Goal: Download file/media

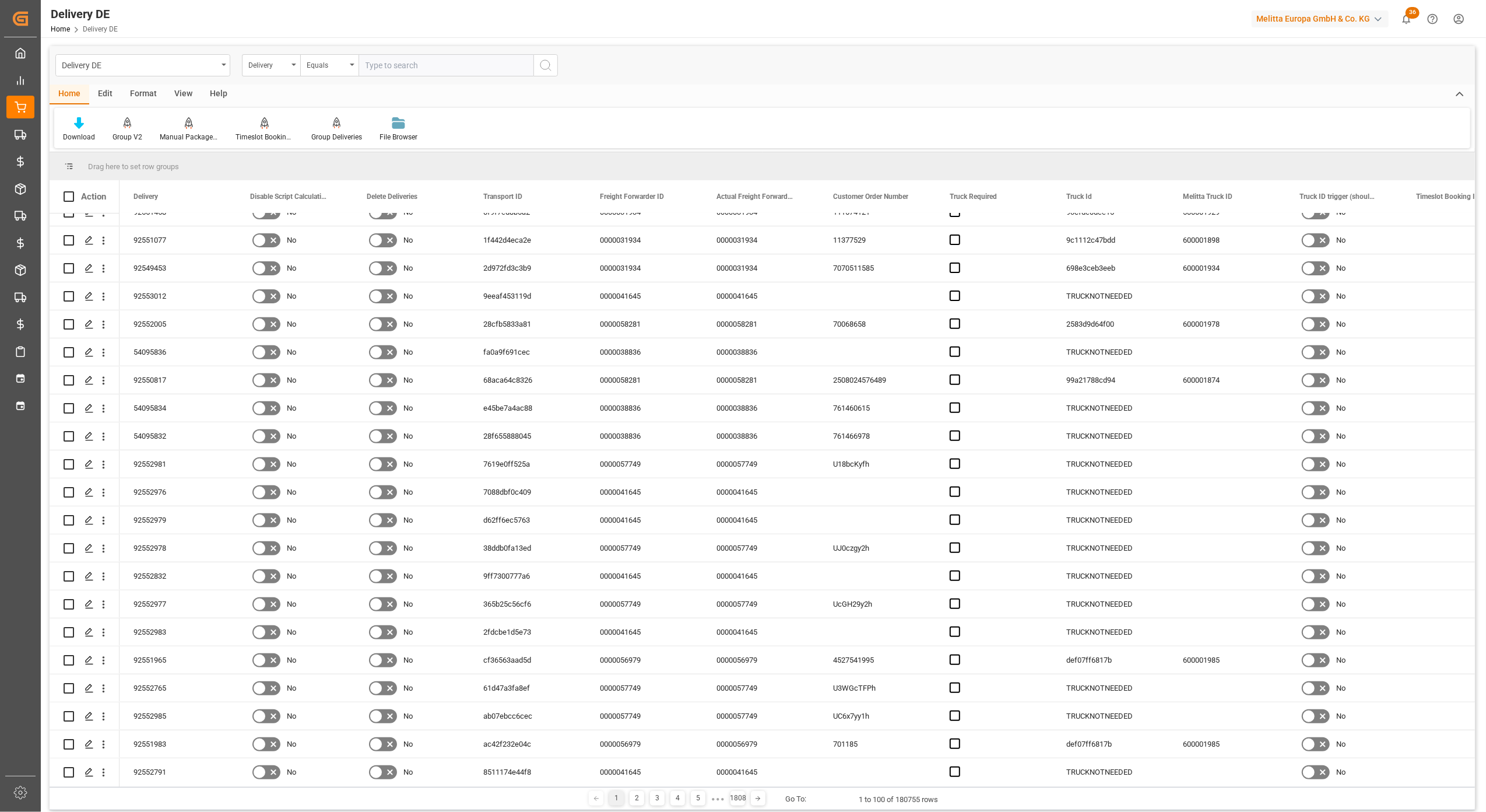
scroll to position [212, 0]
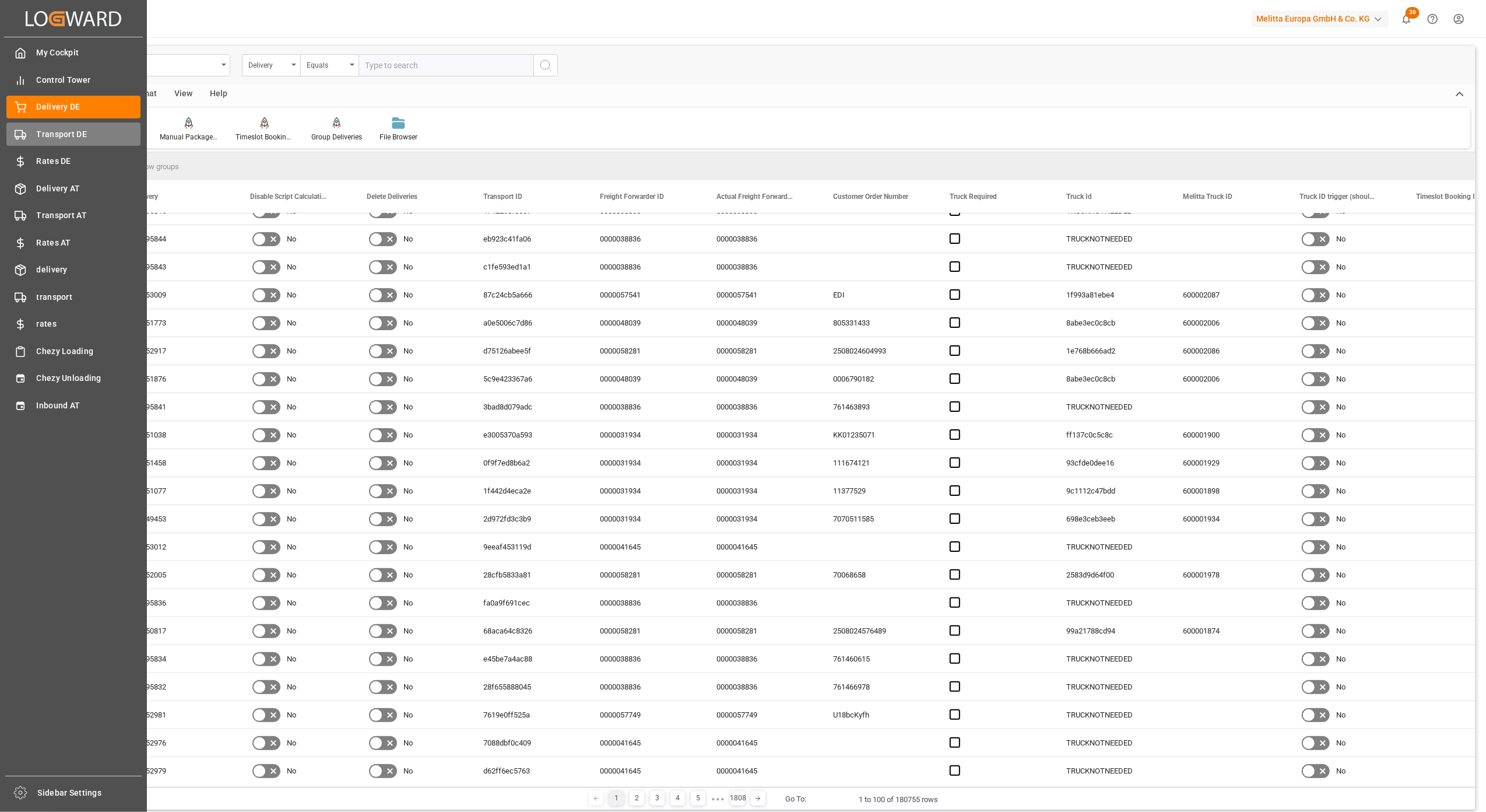
drag, startPoint x: 29, startPoint y: 128, endPoint x: 35, endPoint y: 128, distance: 6.0
click at [29, 128] on div "Transport DE Transport DE" at bounding box center [73, 133] width 134 height 22
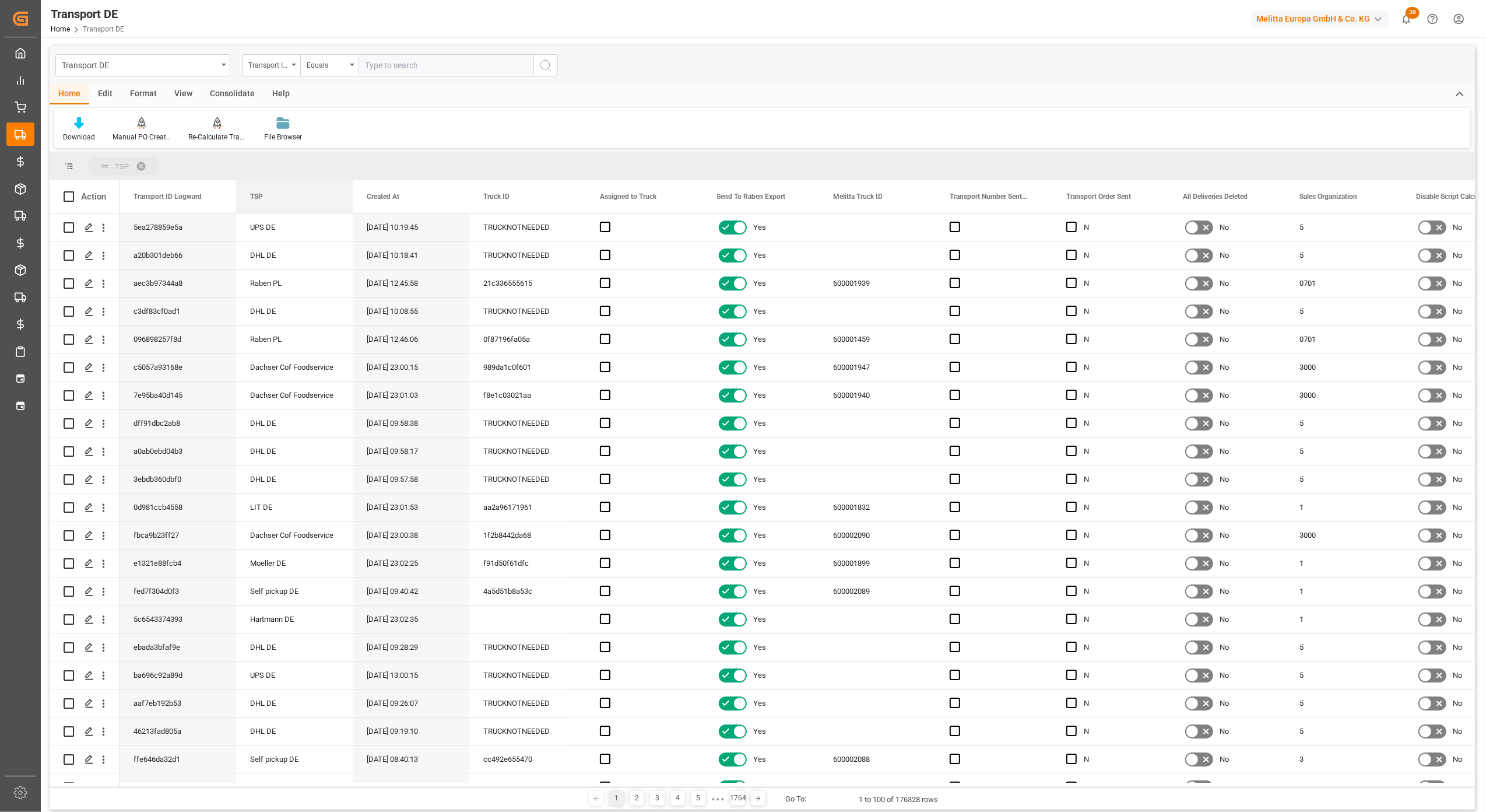
drag, startPoint x: 390, startPoint y: 199, endPoint x: 201, endPoint y: 164, distance: 192.2
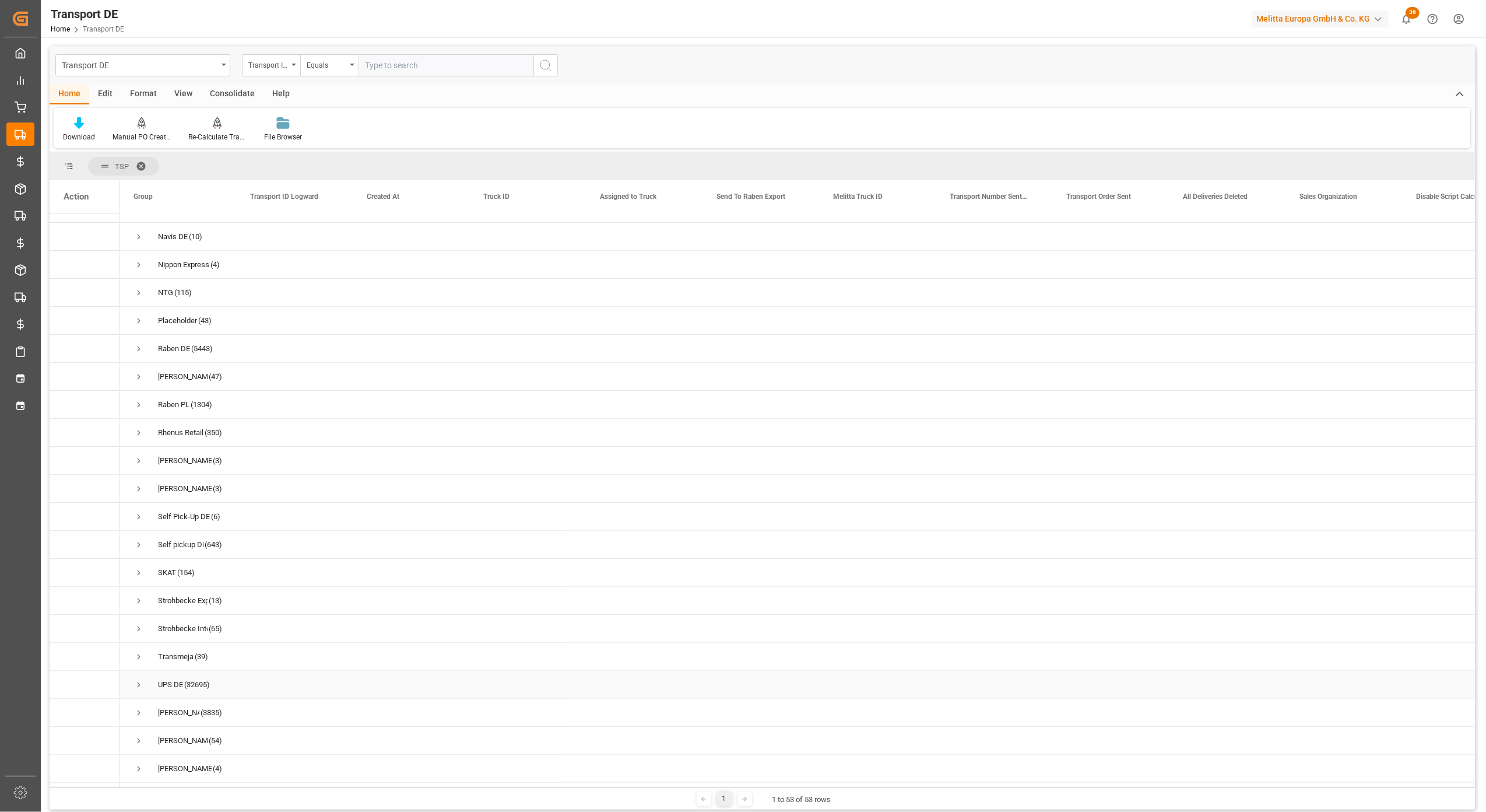
click at [138, 682] on span "Press SPACE to select this row." at bounding box center [139, 685] width 10 height 10
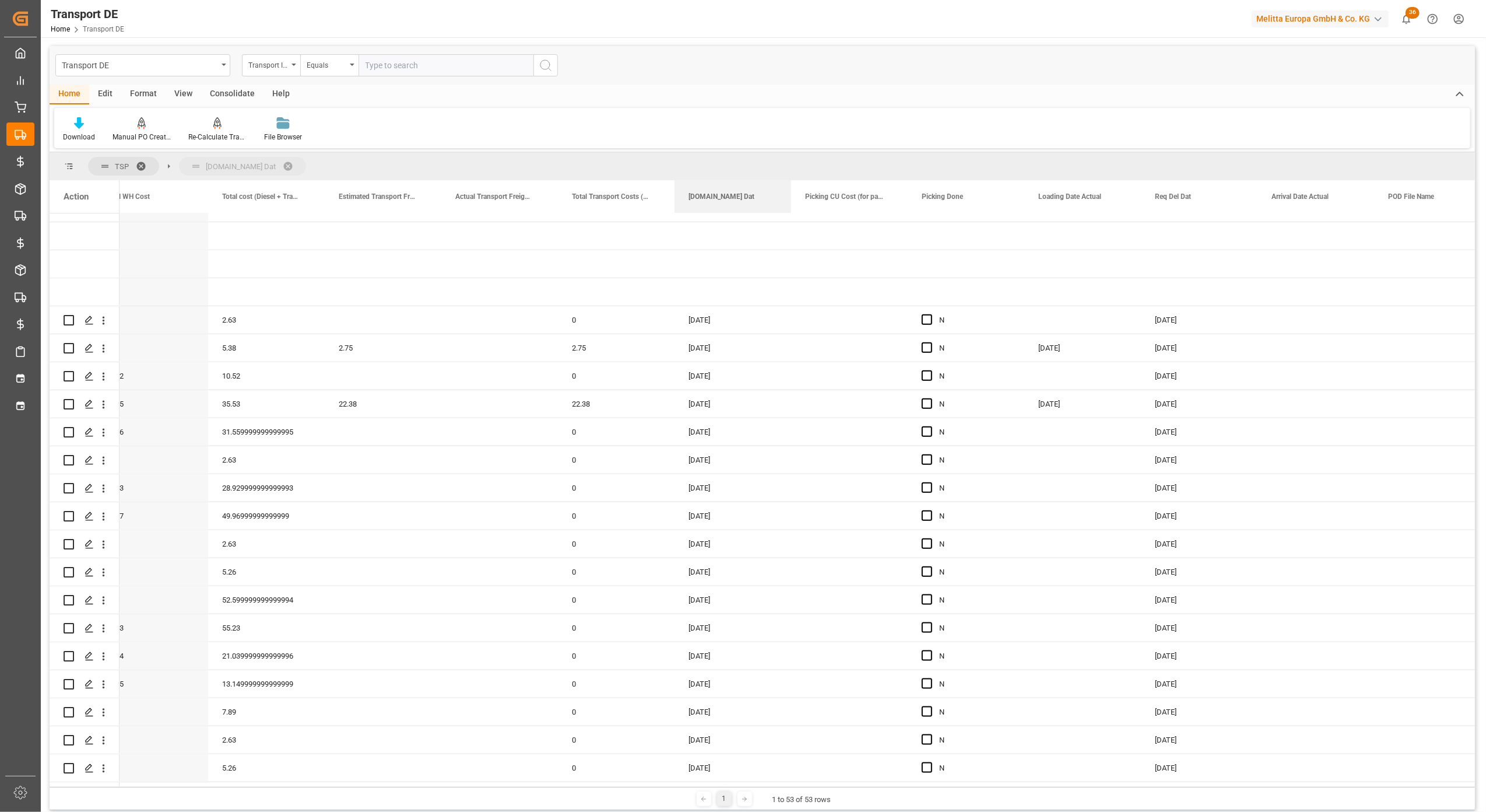
drag, startPoint x: 819, startPoint y: 196, endPoint x: 694, endPoint y: 159, distance: 130.4
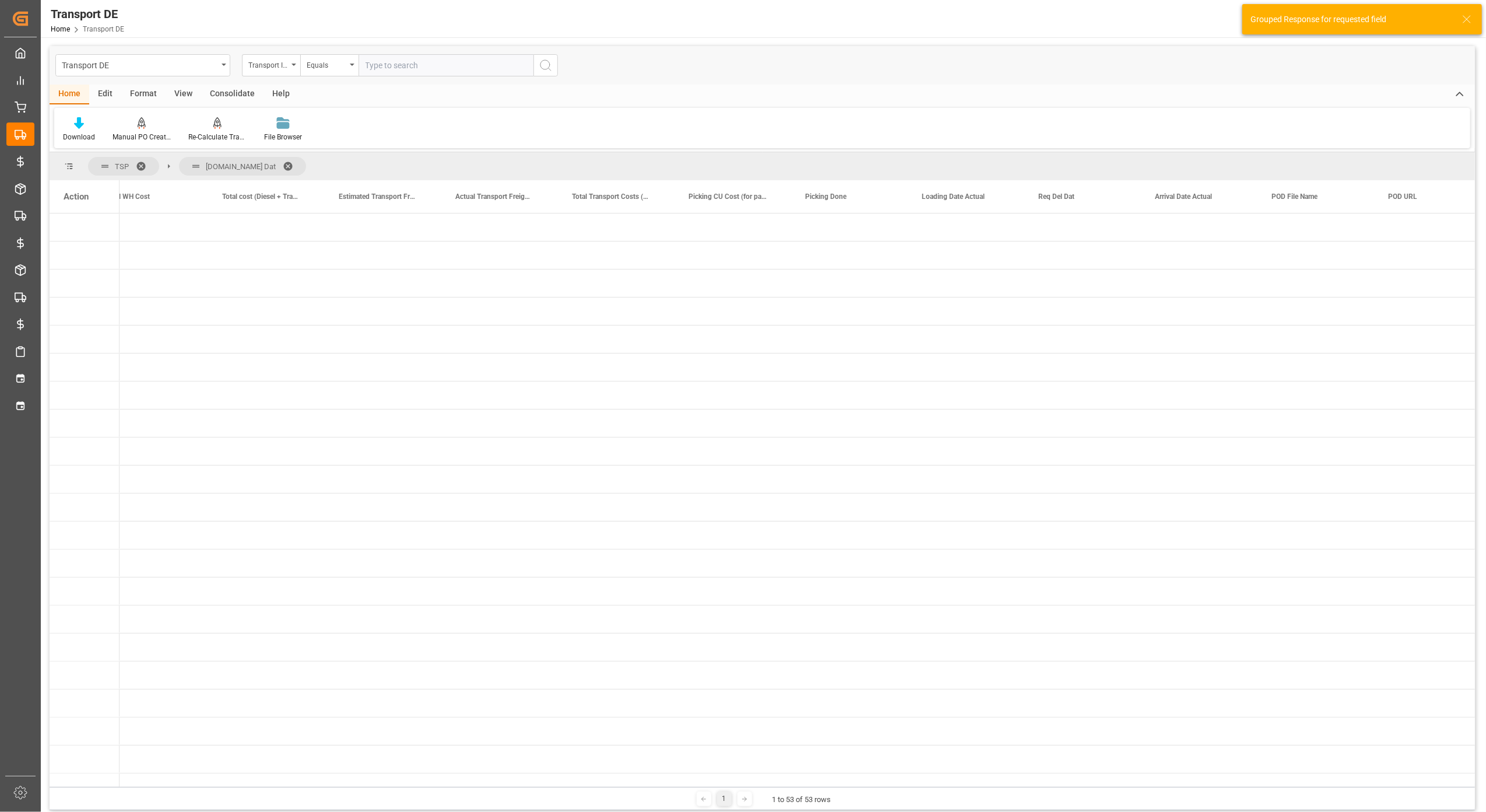
click at [283, 166] on span at bounding box center [292, 166] width 19 height 10
drag, startPoint x: 402, startPoint y: 787, endPoint x: 222, endPoint y: 781, distance: 180.1
click at [222, 781] on div "TSP Drag here to set column labels Action Transport cost (only freight shipping…" at bounding box center [762, 481] width 1425 height 658
drag, startPoint x: 414, startPoint y: 787, endPoint x: 311, endPoint y: 775, distance: 103.7
click at [311, 775] on div "TSP Drag here to set column labels Action Transport cost (only freight shipping…" at bounding box center [762, 481] width 1425 height 658
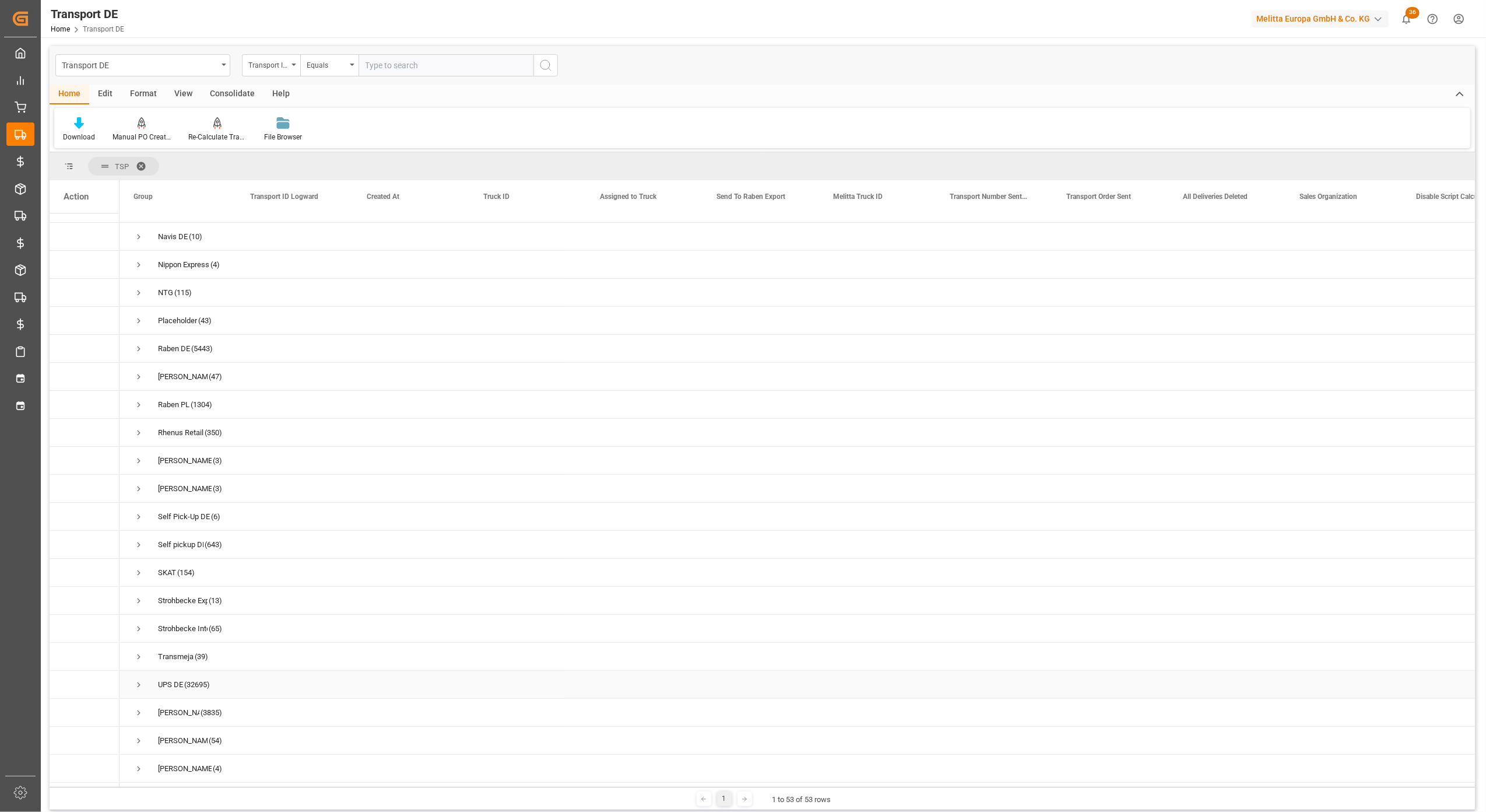
click at [134, 684] on span "Press SPACE to select this row." at bounding box center [139, 685] width 10 height 10
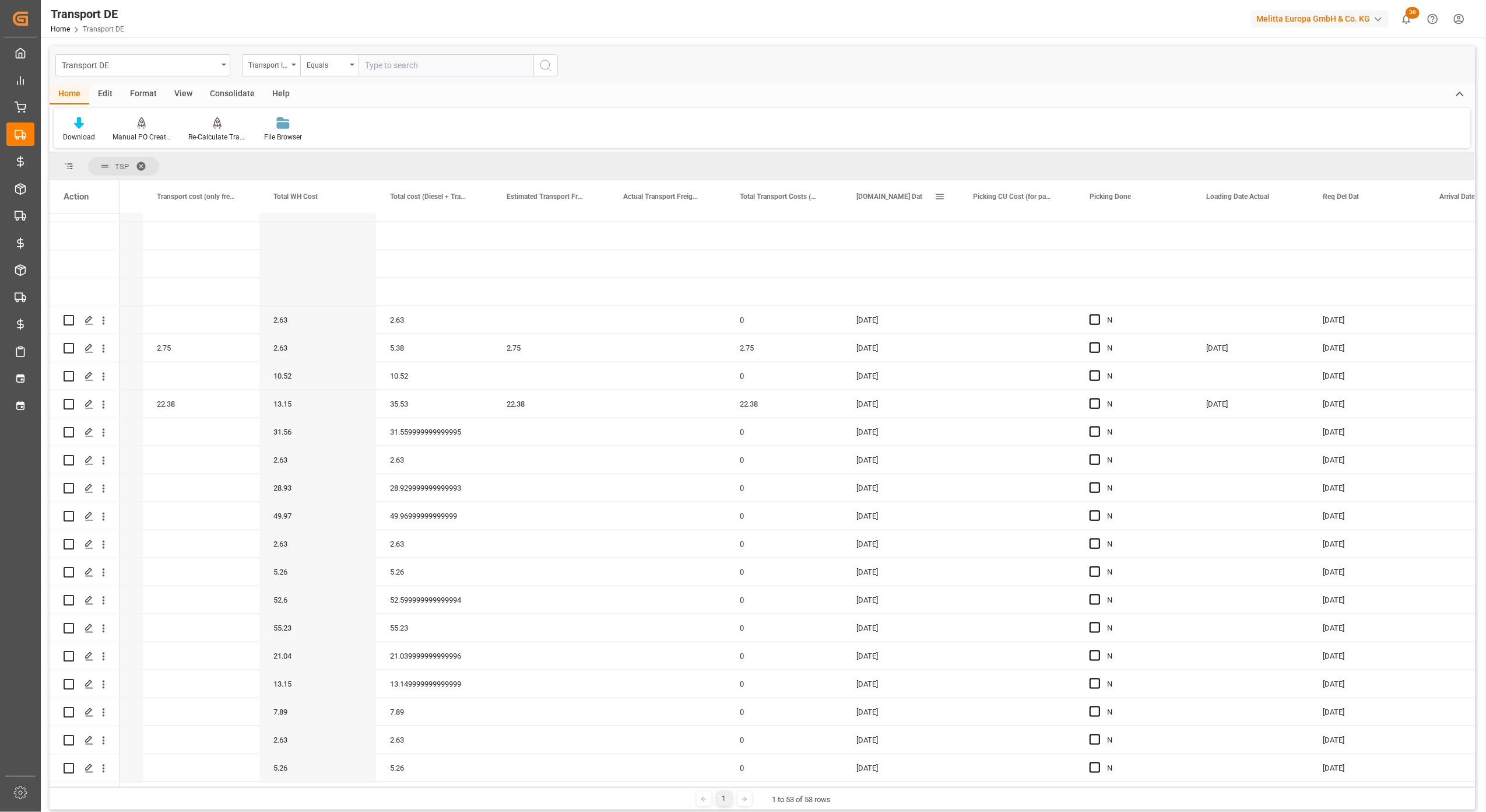
click at [941, 193] on span at bounding box center [940, 196] width 10 height 10
click at [1004, 201] on span "filter" at bounding box center [1009, 198] width 10 height 10
click at [1050, 231] on div "Equals AND OR Equals" at bounding box center [993, 246] width 128 height 69
click at [1045, 229] on span "Filtering operator" at bounding box center [1045, 230] width 10 height 10
click at [972, 287] on span "Greater than" at bounding box center [959, 286] width 40 height 9
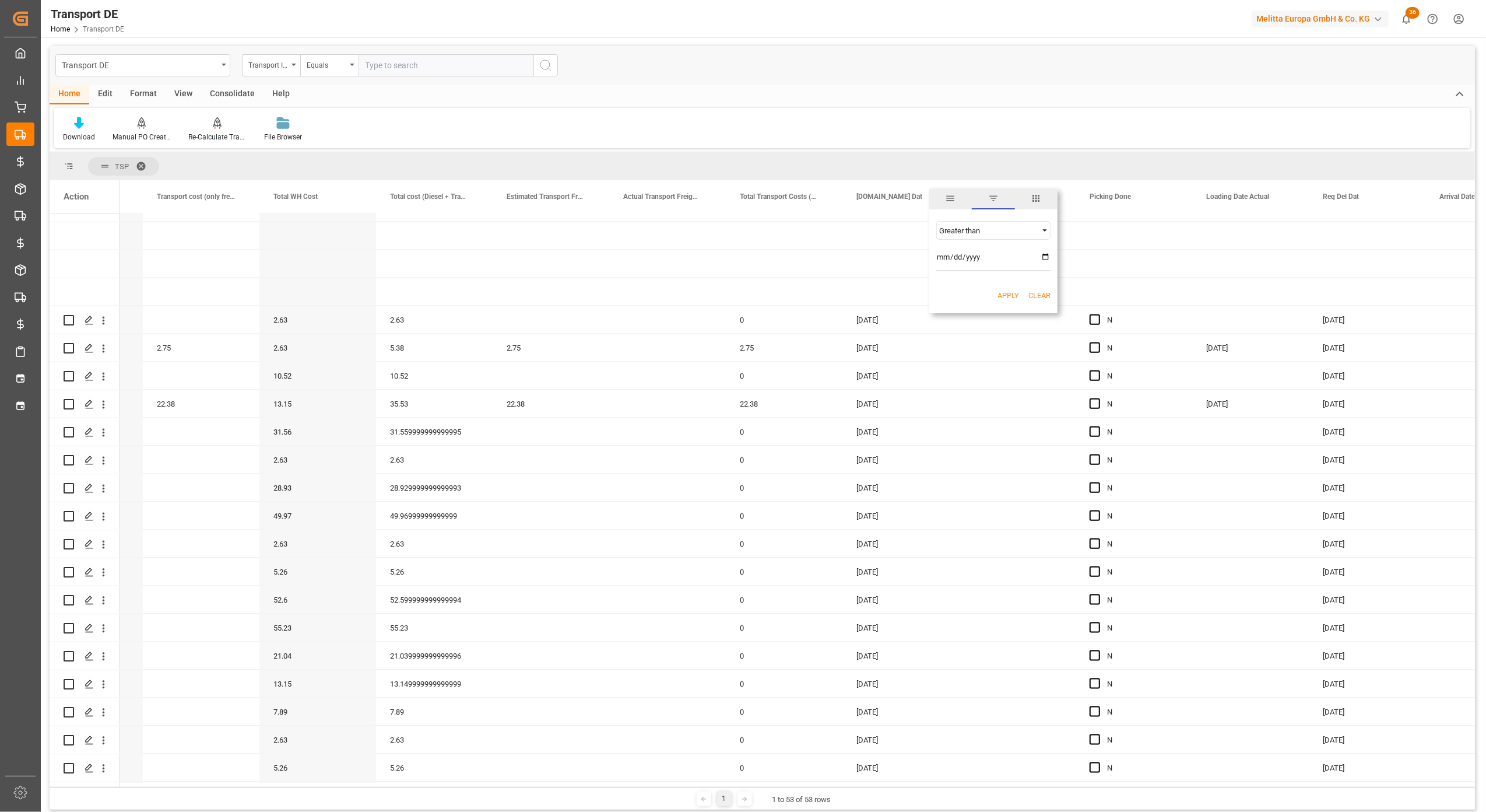
click at [968, 250] on input "date" at bounding box center [993, 259] width 114 height 23
type input "[DATE]"
click at [1003, 294] on button "Apply" at bounding box center [1008, 296] width 22 height 12
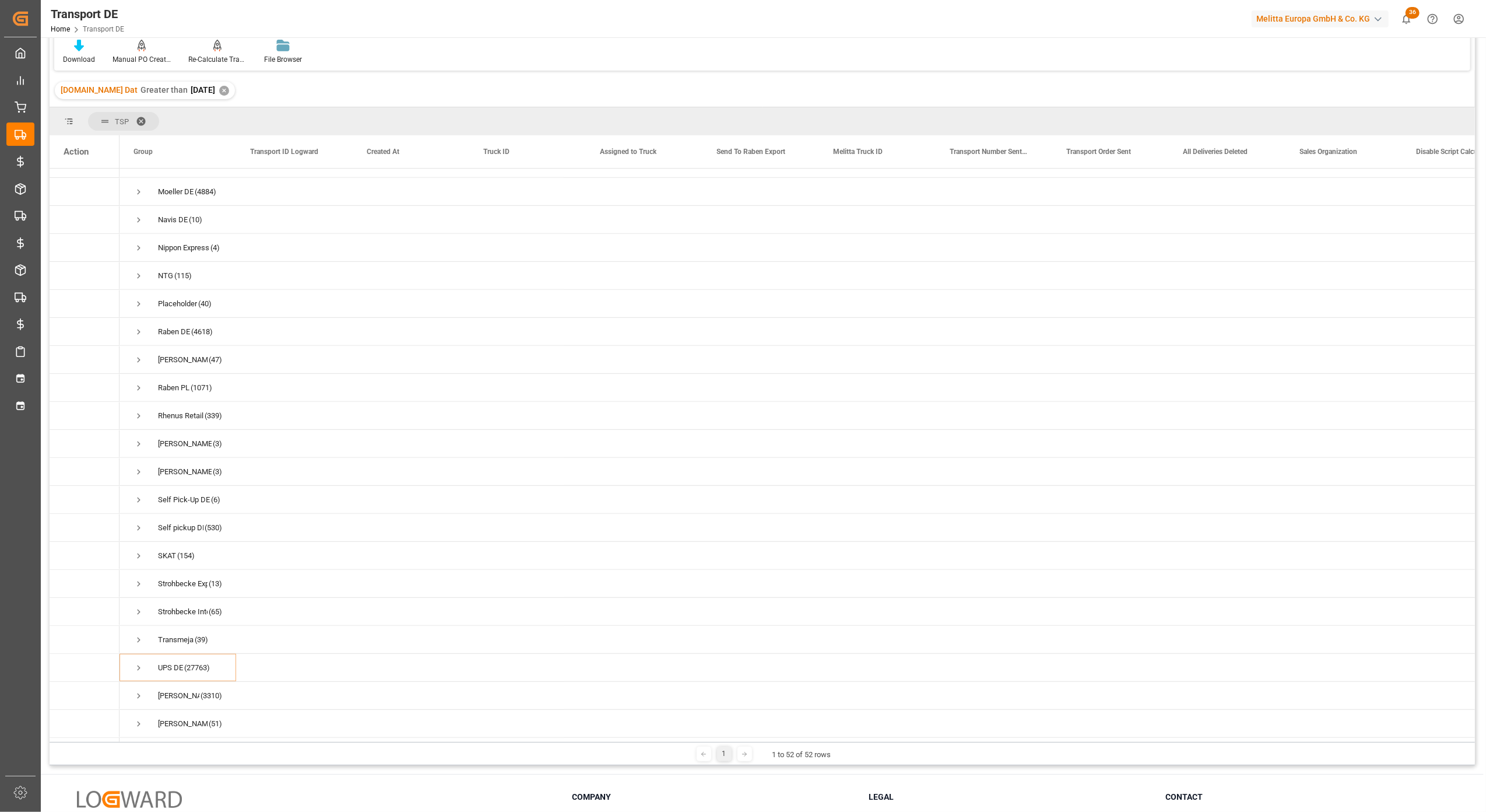
click at [141, 116] on span at bounding box center [145, 121] width 19 height 10
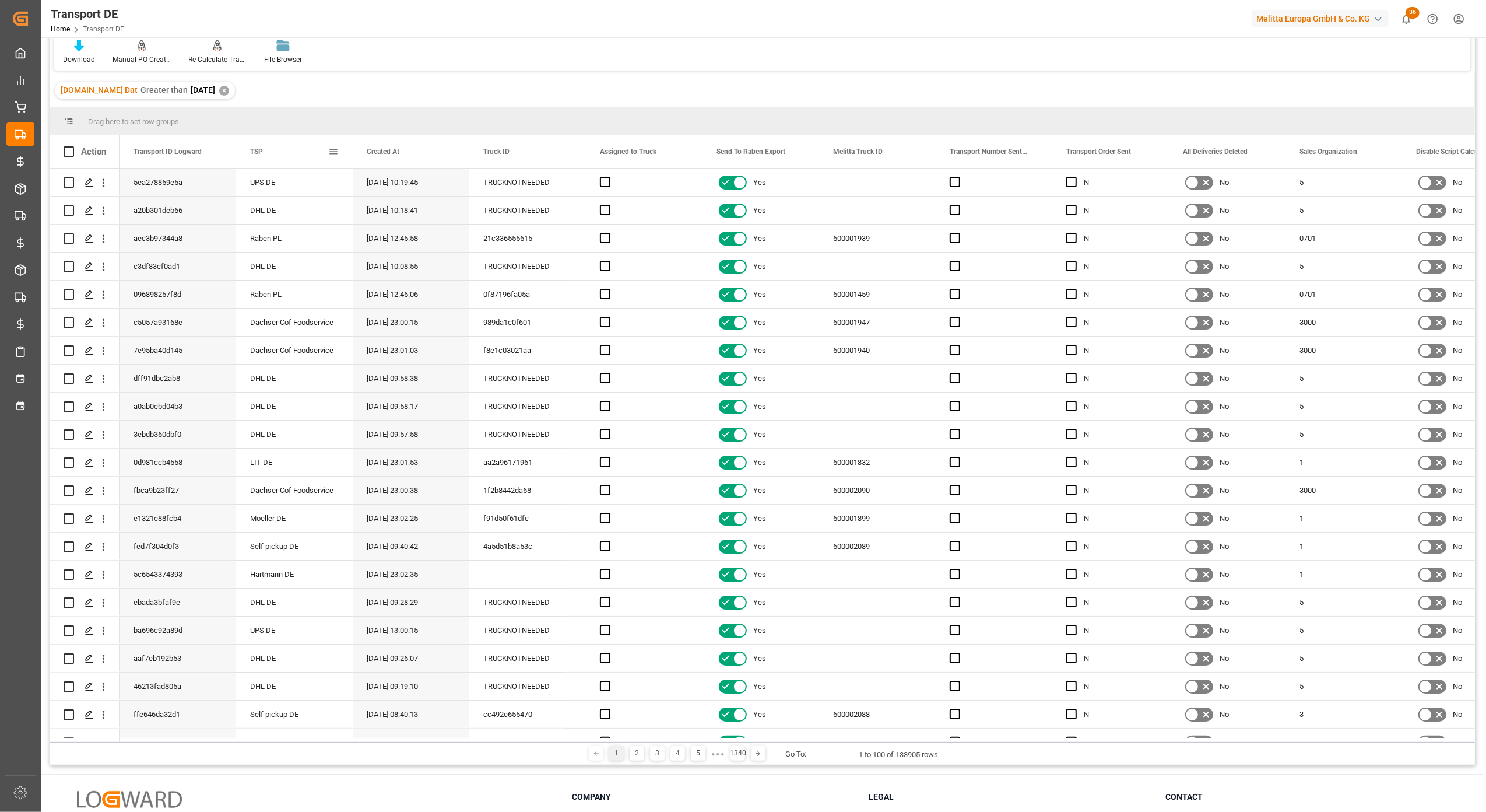
click at [336, 151] on span at bounding box center [334, 151] width 10 height 10
type input "UPS DE"
click at [400, 248] on button "Apply" at bounding box center [402, 251] width 22 height 12
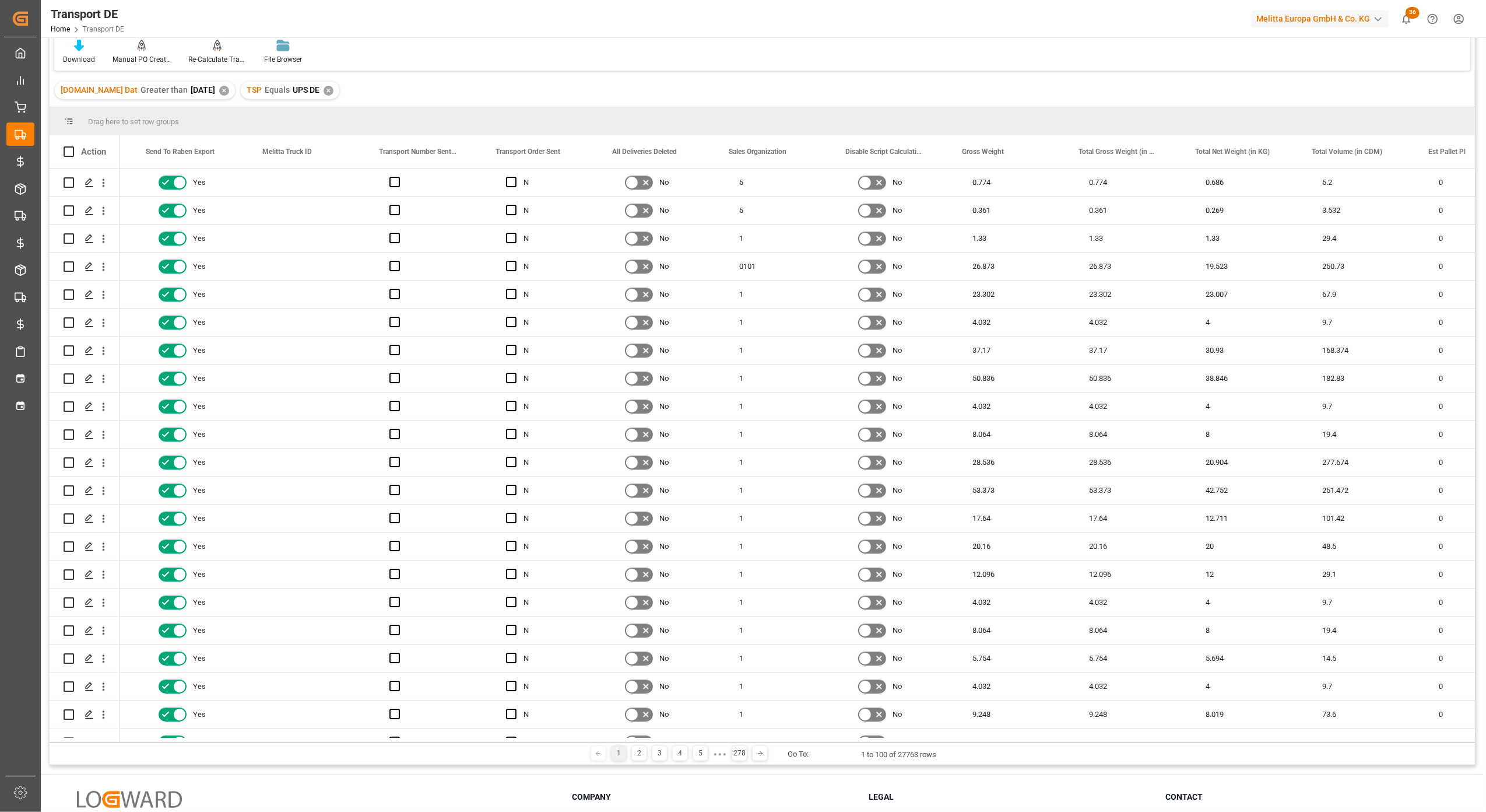
scroll to position [0, 571]
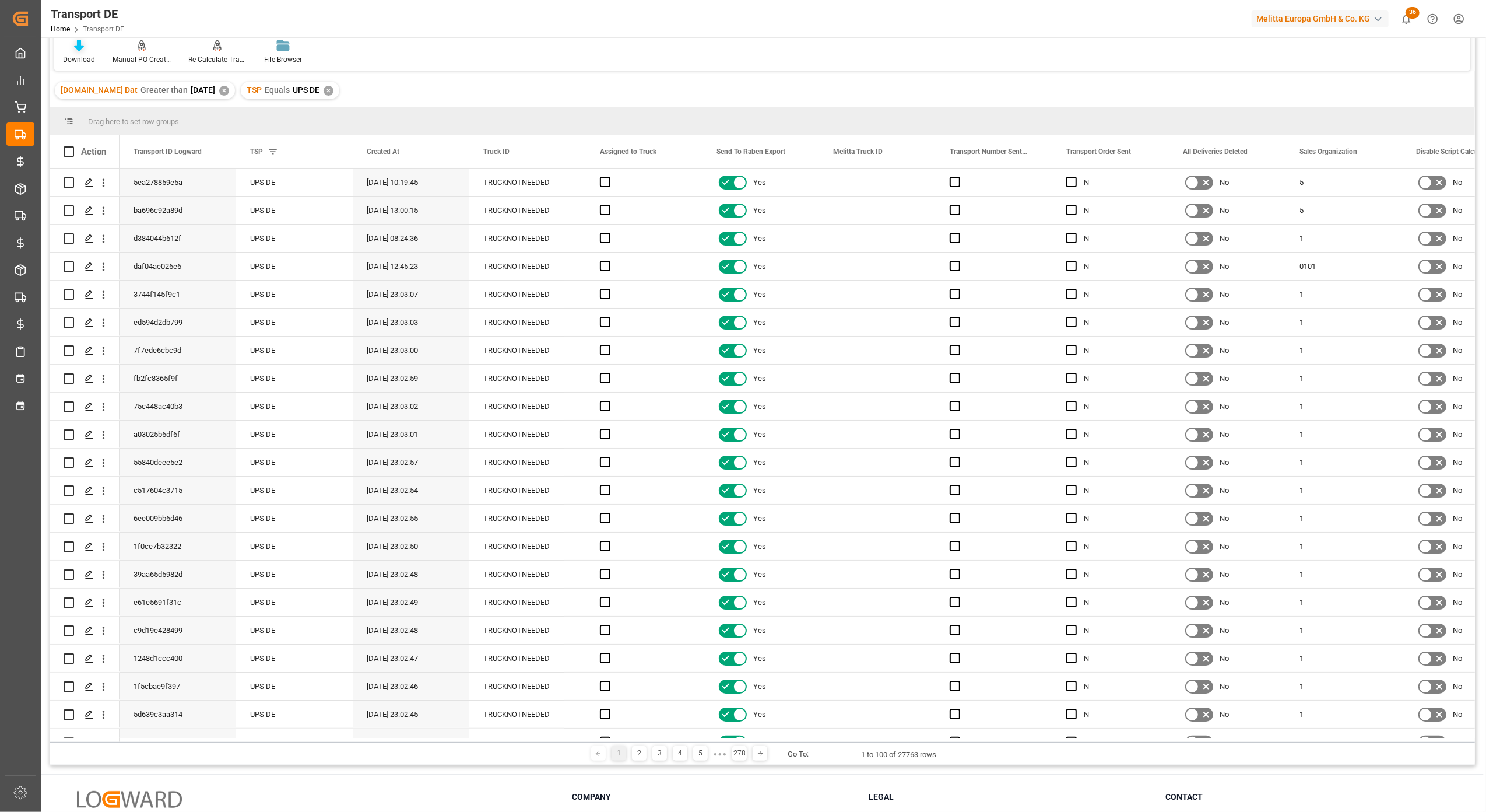
click at [88, 48] on div at bounding box center [79, 45] width 32 height 12
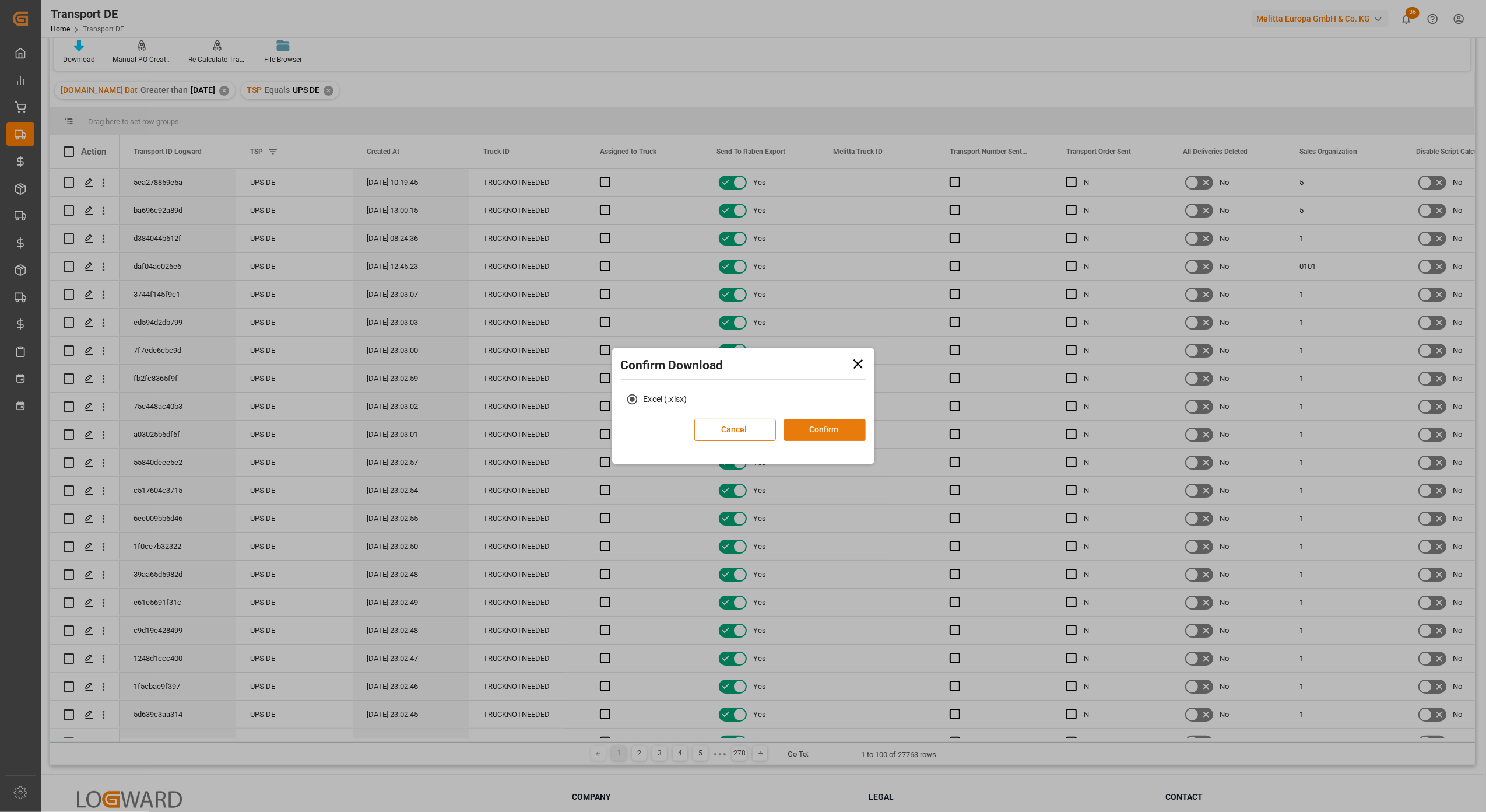
click at [812, 431] on button "Confirm" at bounding box center [825, 430] width 82 height 22
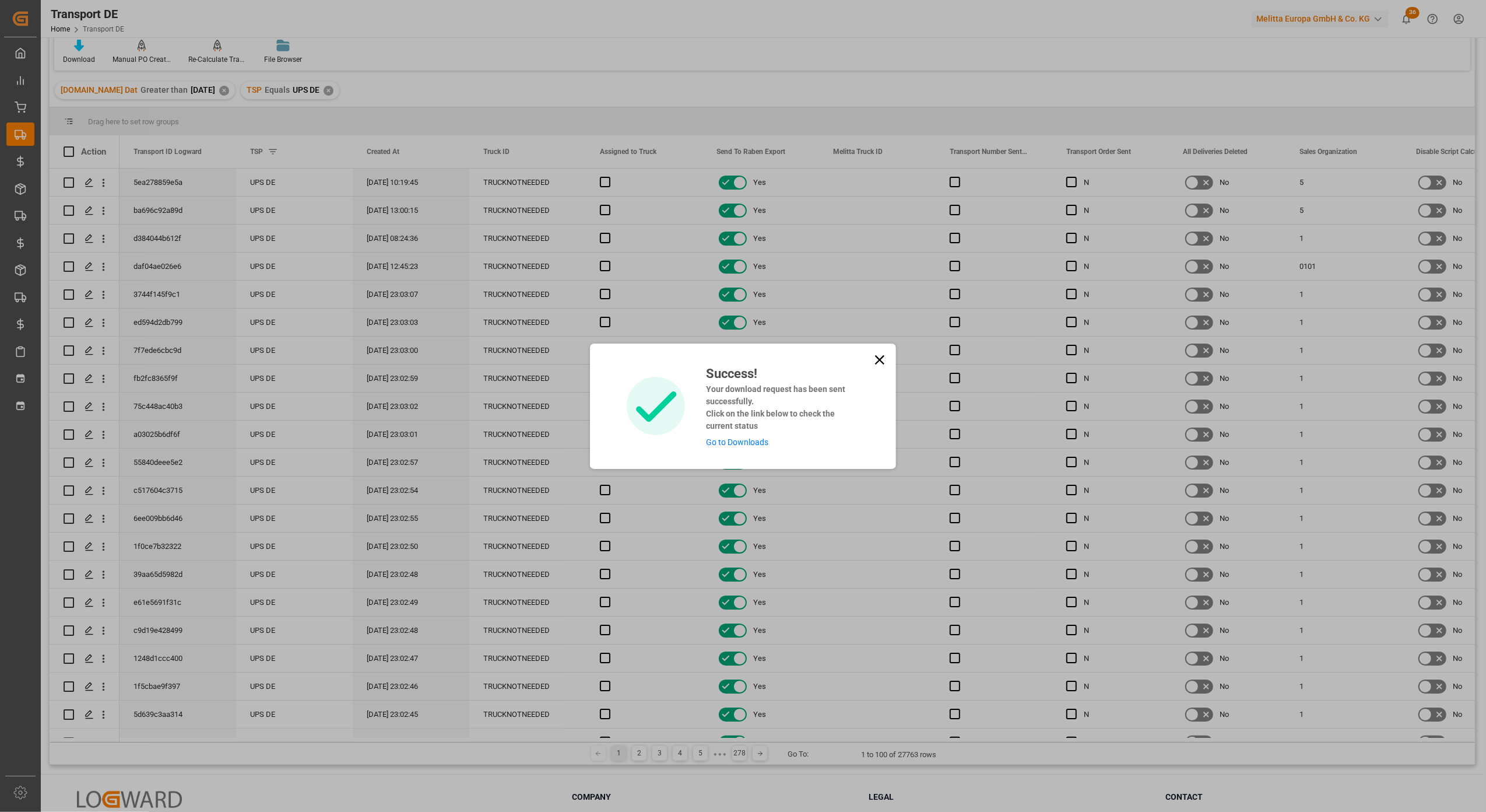
click at [738, 442] on link "Go to Downloads" at bounding box center [737, 442] width 62 height 9
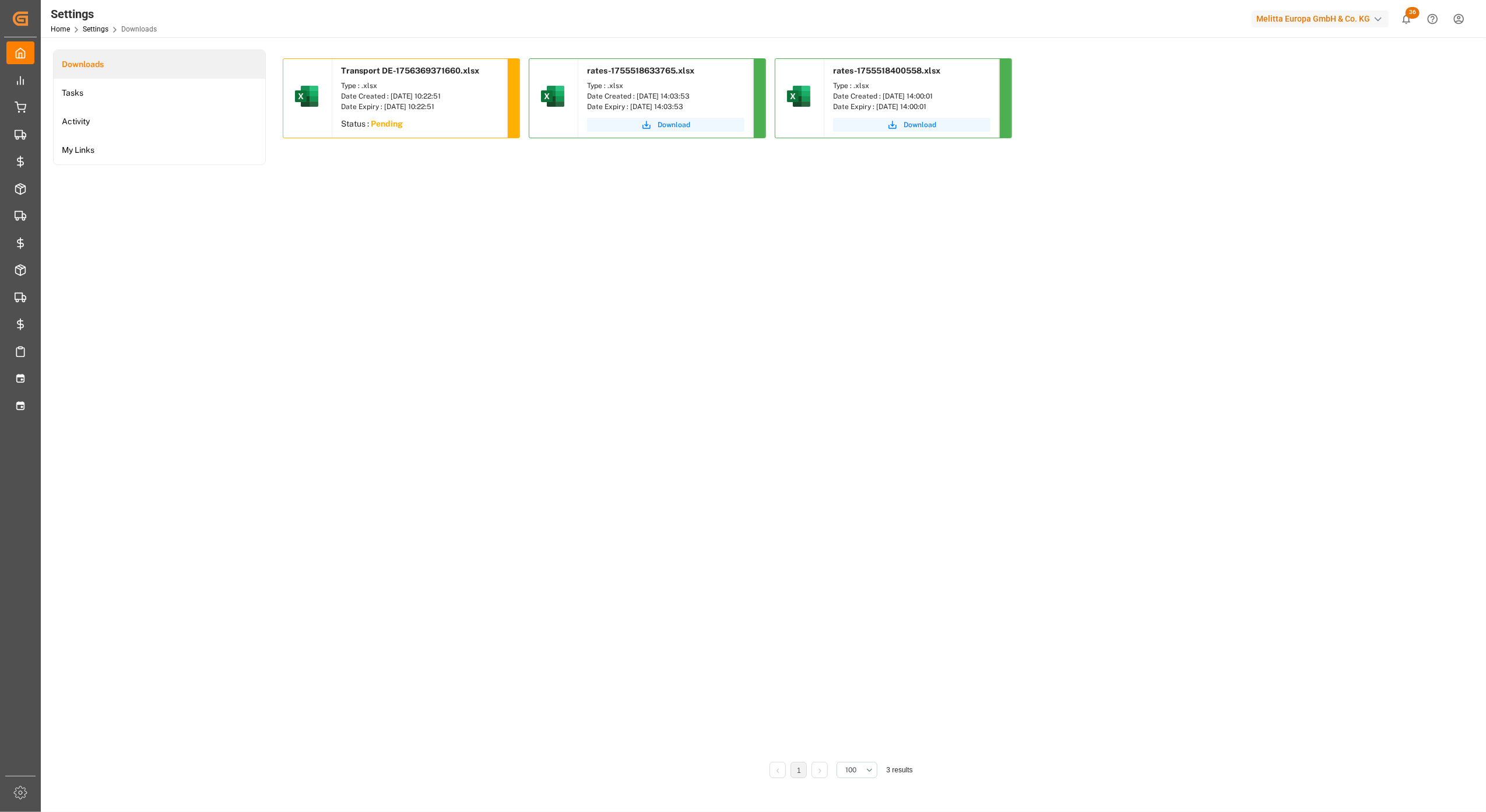
click at [319, 393] on div "Transport DE-1756369371660.xlsx Type : .xlsx Date Created : 28-08-2025 10:22:51…" at bounding box center [841, 406] width 1117 height 695
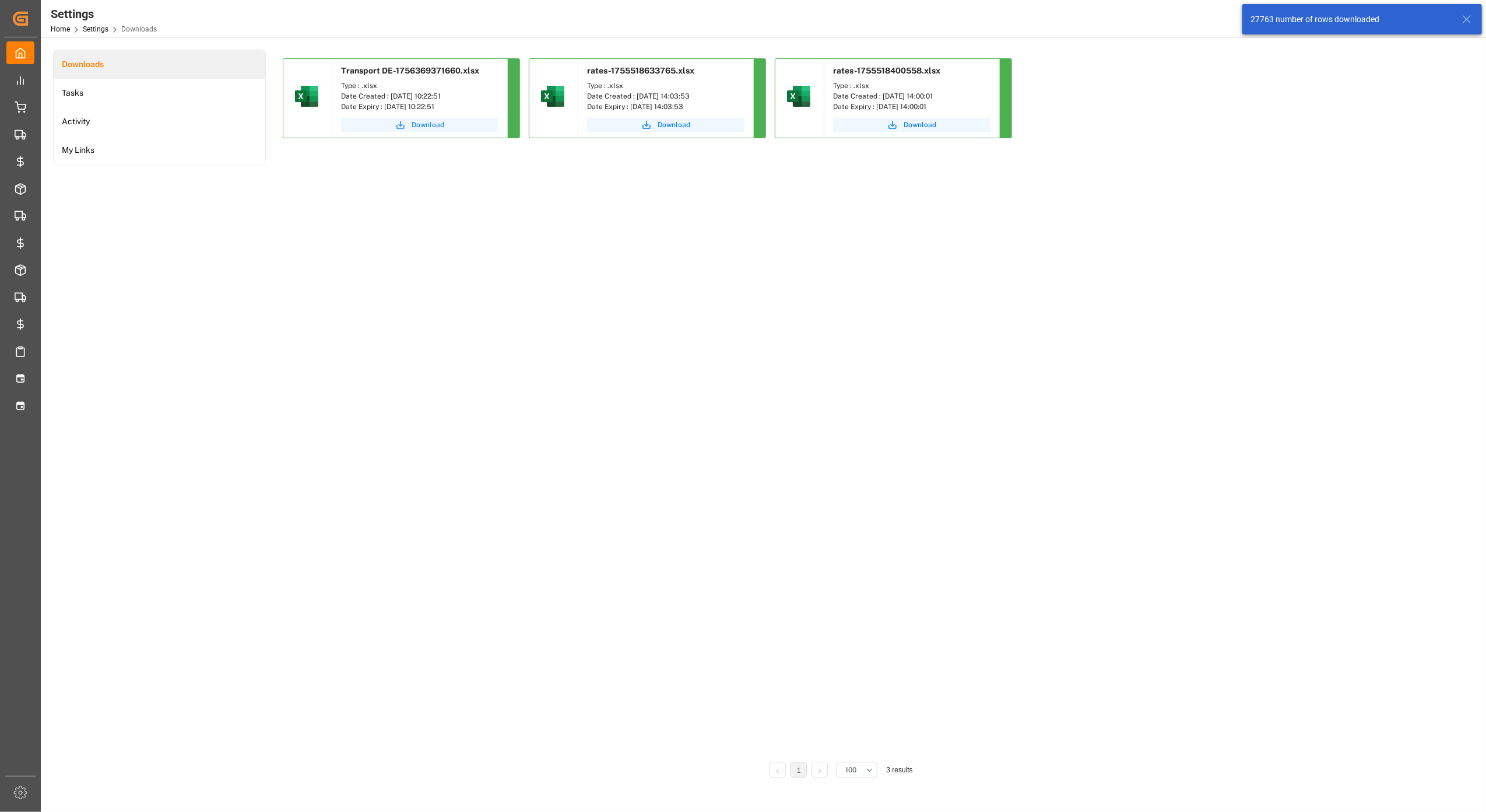
click at [411, 124] on button "Download" at bounding box center [420, 124] width 157 height 14
